Goal: Information Seeking & Learning: Learn about a topic

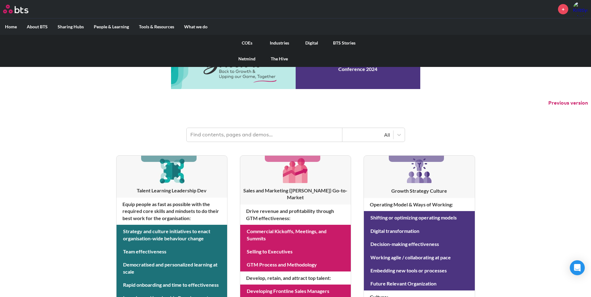
click at [248, 44] on link "COEs" at bounding box center [247, 43] width 32 height 16
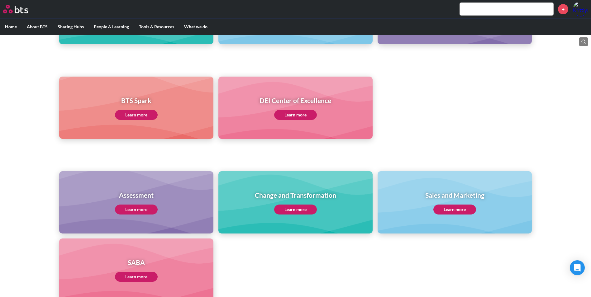
scroll to position [187, 0]
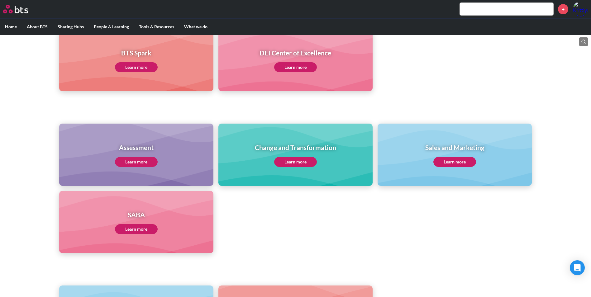
click at [142, 228] on link "Learn more" at bounding box center [136, 229] width 43 height 10
